Goal: Information Seeking & Learning: Check status

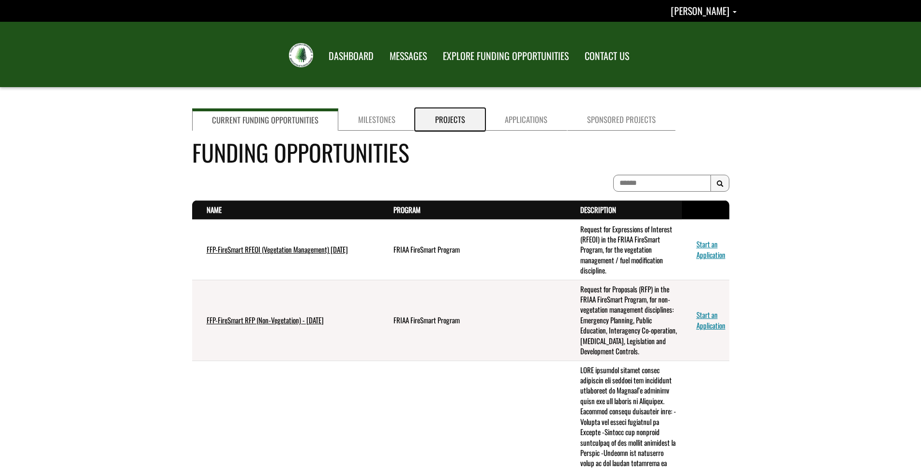
click at [435, 125] on link "Projects" at bounding box center [450, 119] width 70 height 22
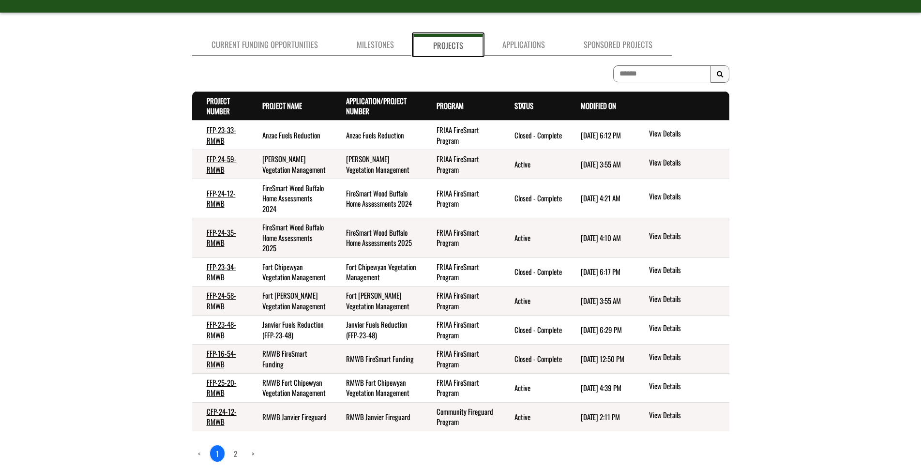
scroll to position [123, 0]
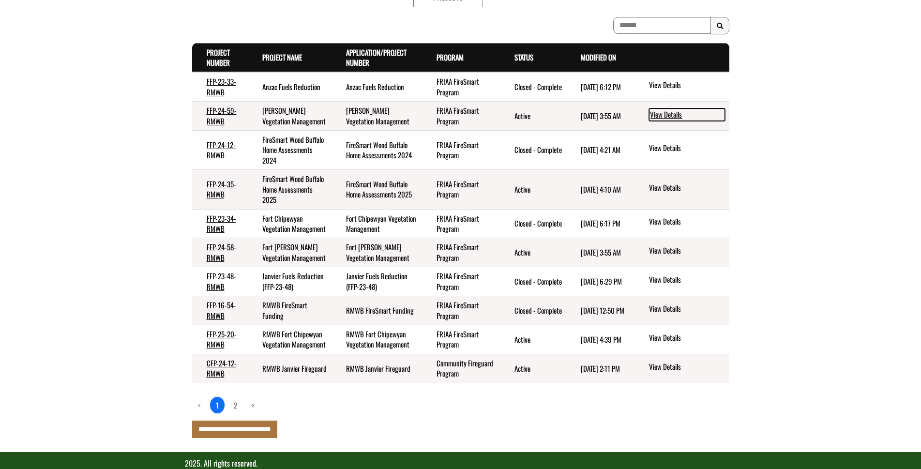
click at [662, 117] on link "View Details" at bounding box center [687, 114] width 76 height 13
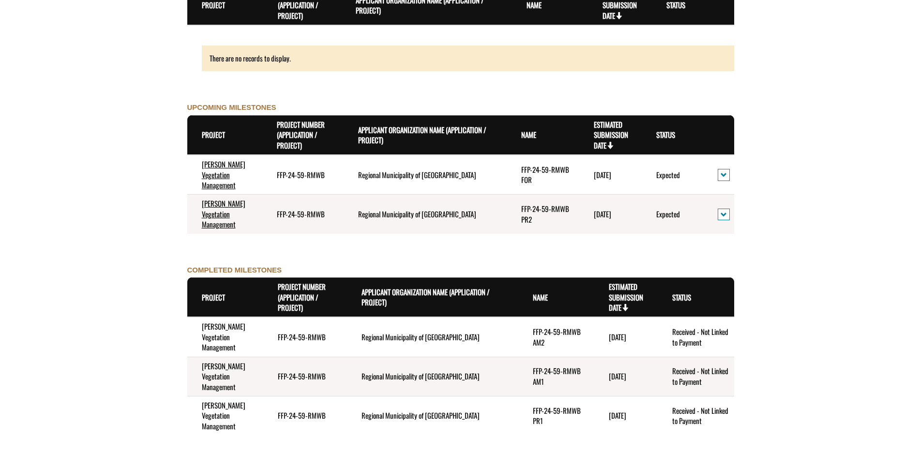
scroll to position [1016, 0]
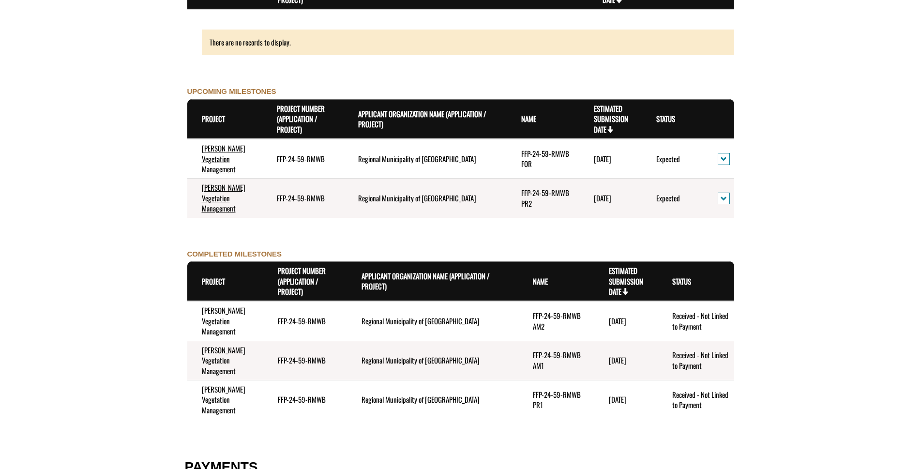
click at [515, 302] on td "Regional Municipality of [GEOGRAPHIC_DATA]" at bounding box center [432, 321] width 171 height 40
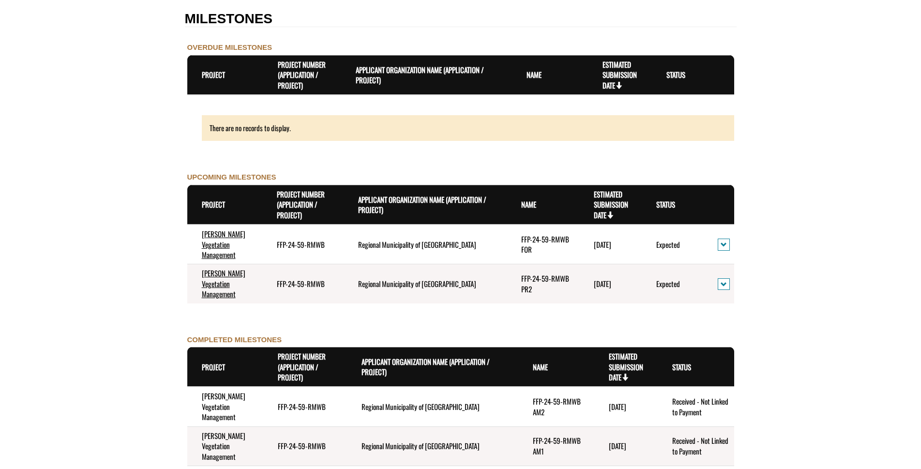
scroll to position [919, 0]
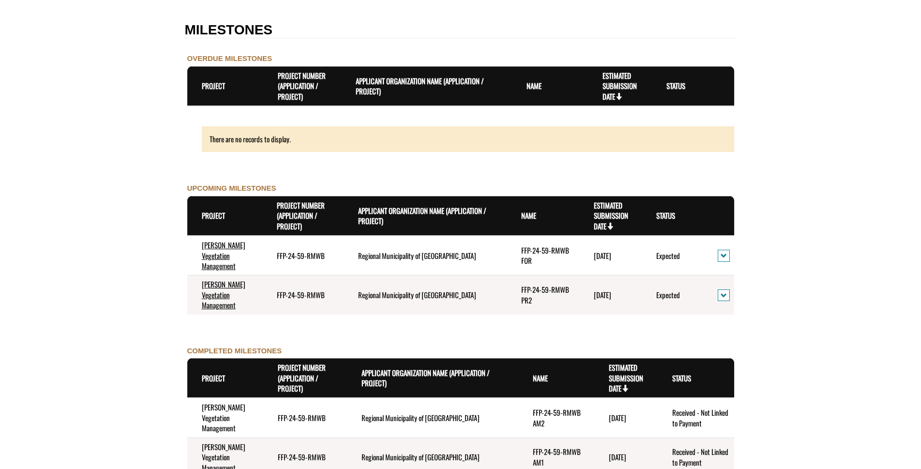
click at [641, 27] on h2 "MILESTONES" at bounding box center [461, 30] width 552 height 15
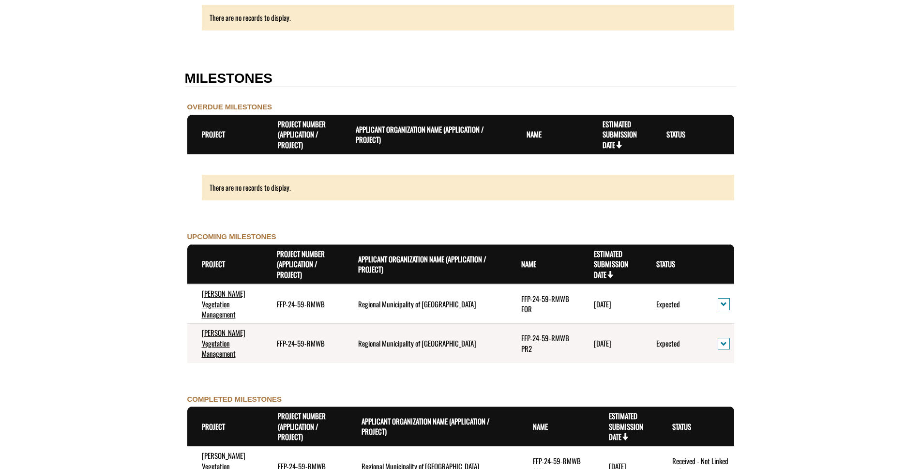
click at [824, 159] on form "**********" at bounding box center [460, 162] width 921 height 1893
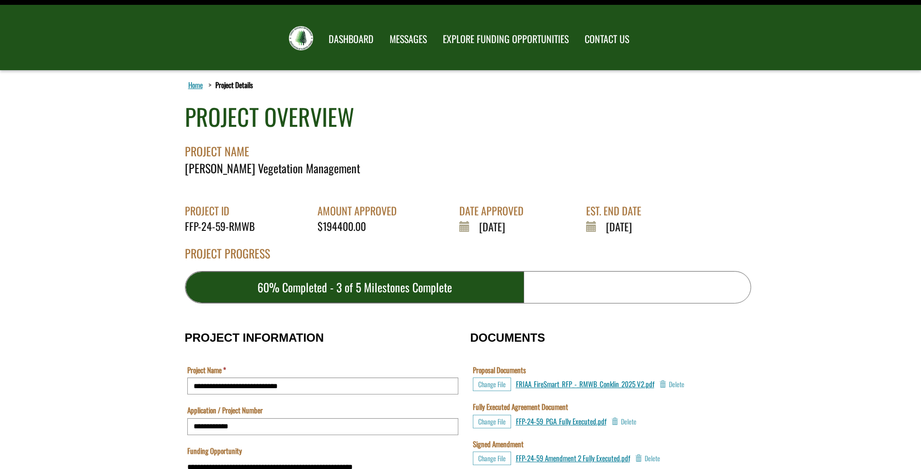
scroll to position [0, 0]
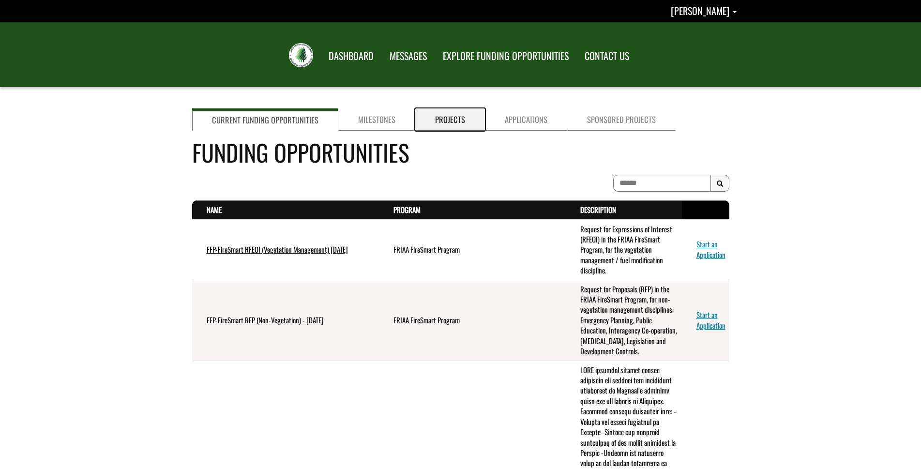
click at [438, 116] on link "Projects" at bounding box center [450, 119] width 70 height 22
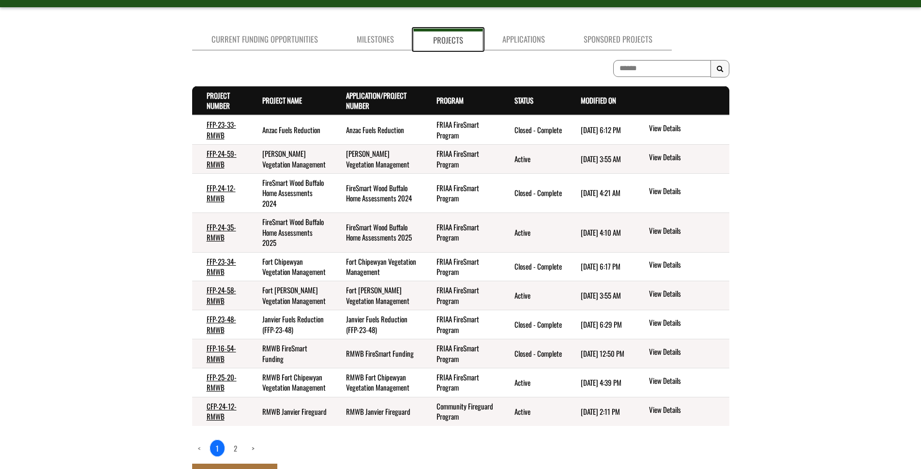
scroll to position [97, 0]
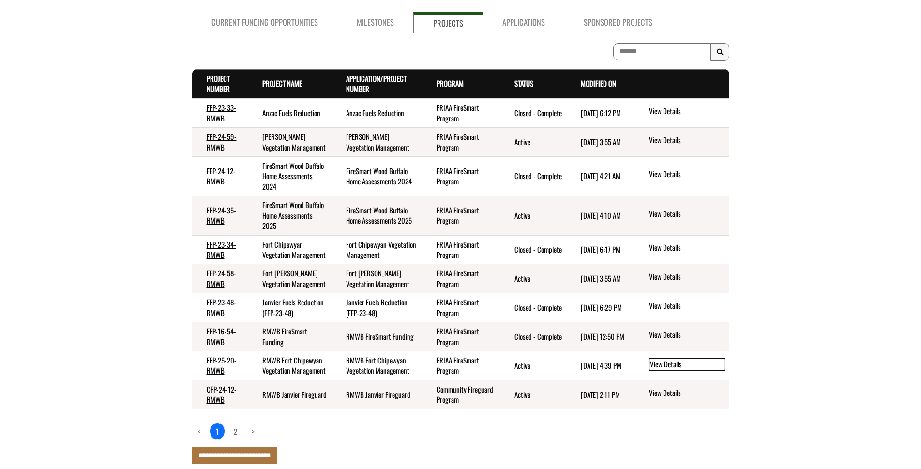
click at [678, 371] on link "View Details" at bounding box center [687, 364] width 76 height 13
